Goal: Complete application form

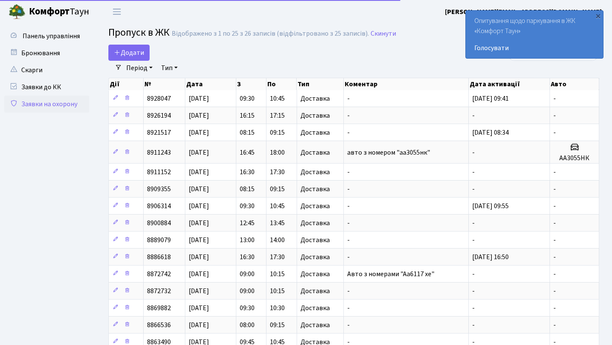
select select "25"
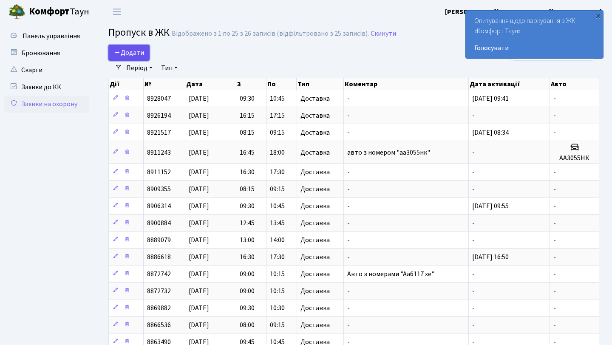
click at [124, 47] on link "Додати" at bounding box center [128, 53] width 41 height 16
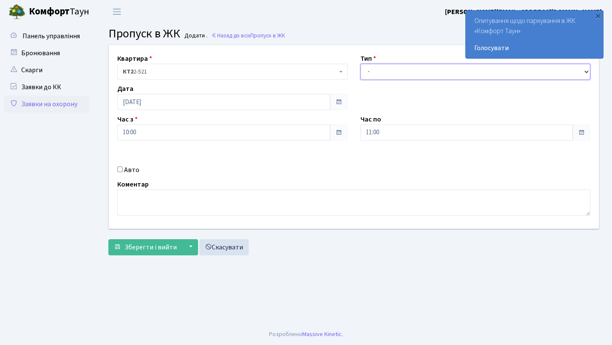
click at [436, 71] on select "- Доставка Таксі Гості Сервіс" at bounding box center [475, 72] width 230 height 16
select select "1"
click at [360, 64] on select "- Доставка Таксі Гості Сервіс" at bounding box center [475, 72] width 230 height 16
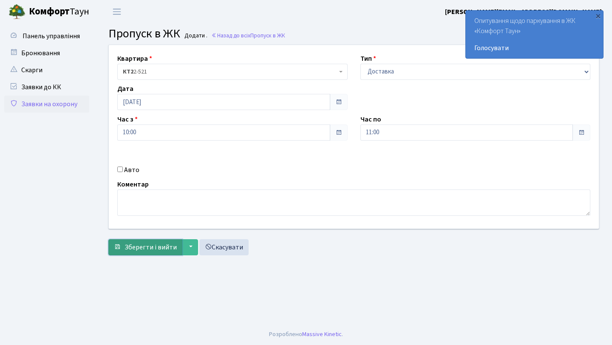
click at [146, 251] on span "Зберегти і вийти" at bounding box center [150, 247] width 52 height 9
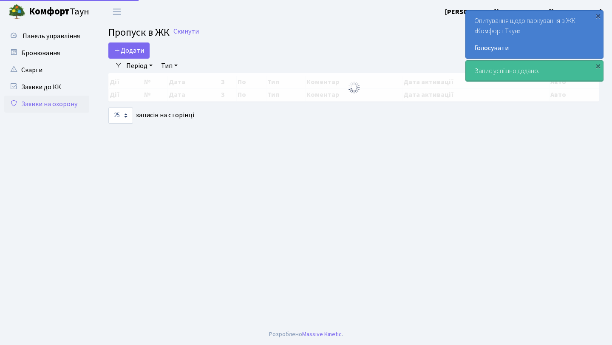
select select "25"
